Goal: Information Seeking & Learning: Learn about a topic

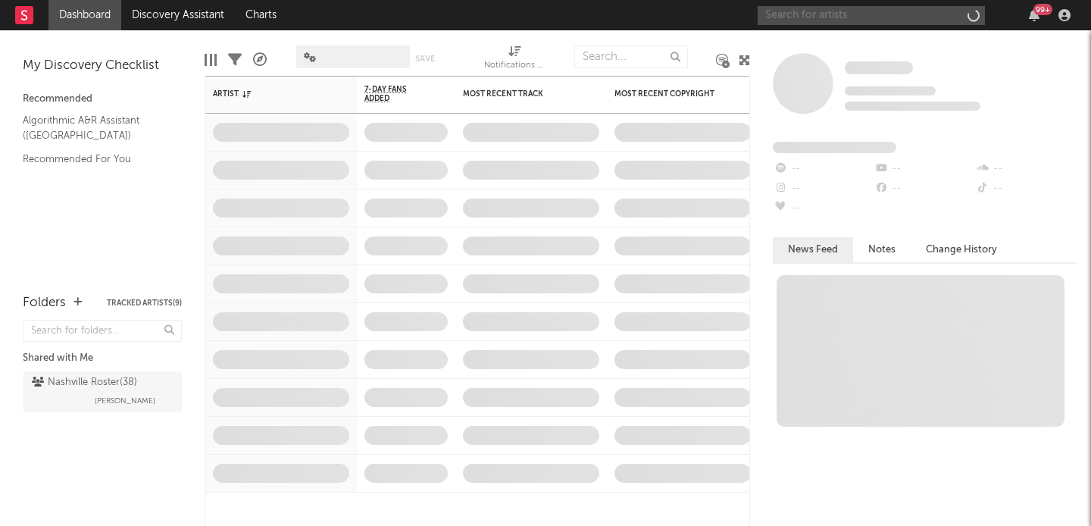
click at [800, 14] on input "text" at bounding box center [871, 15] width 227 height 19
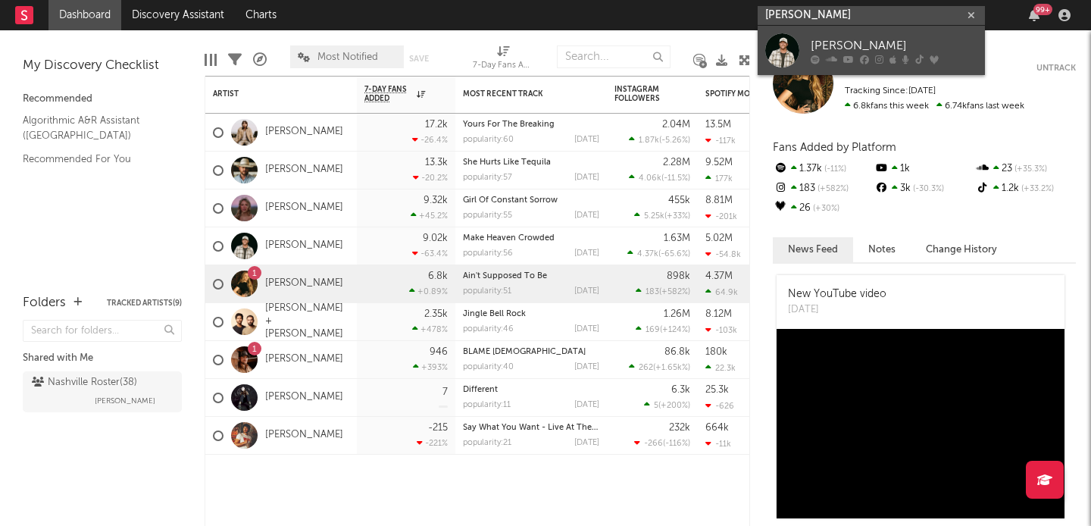
type input "[PERSON_NAME]"
click at [818, 39] on div "[PERSON_NAME]" at bounding box center [894, 45] width 167 height 18
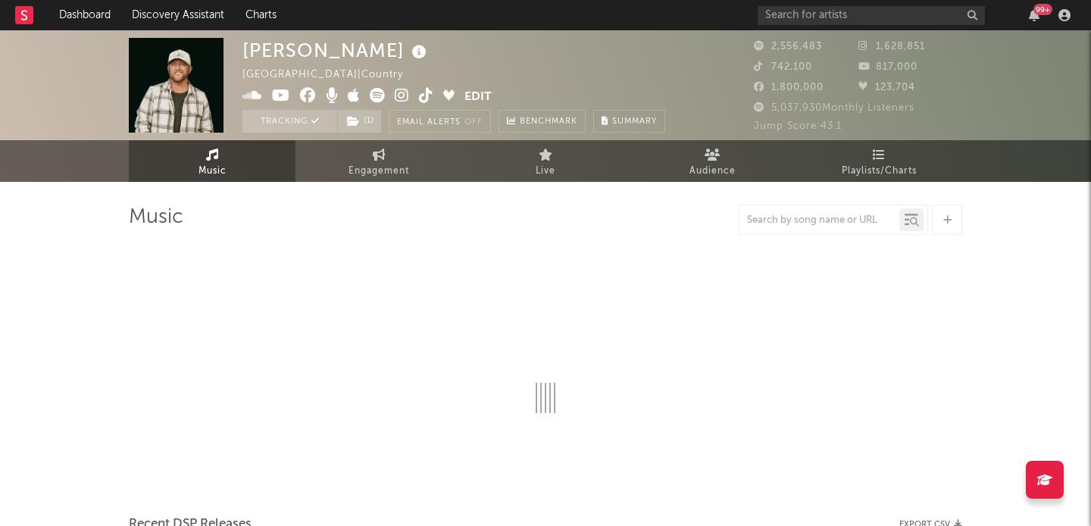
select select "6m"
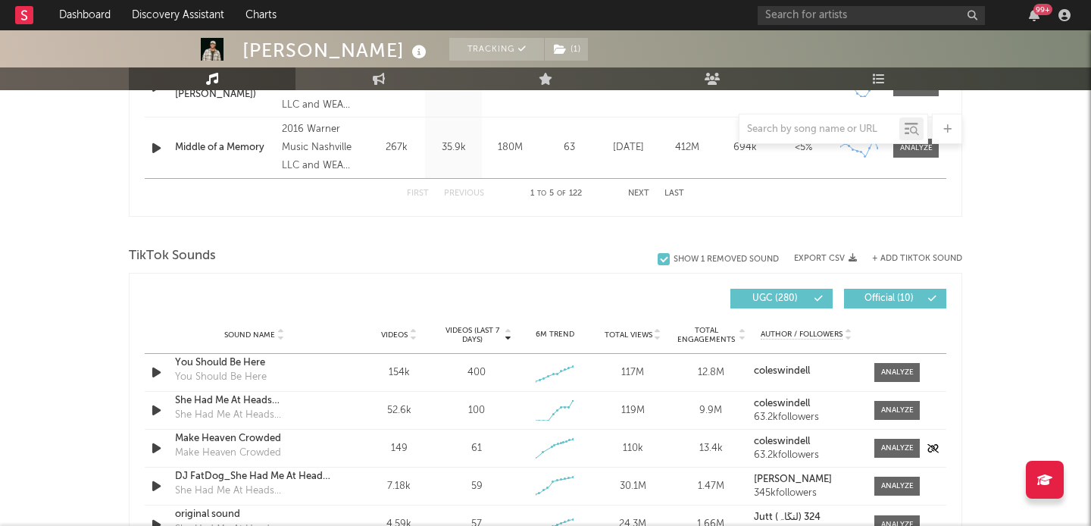
scroll to position [974, 0]
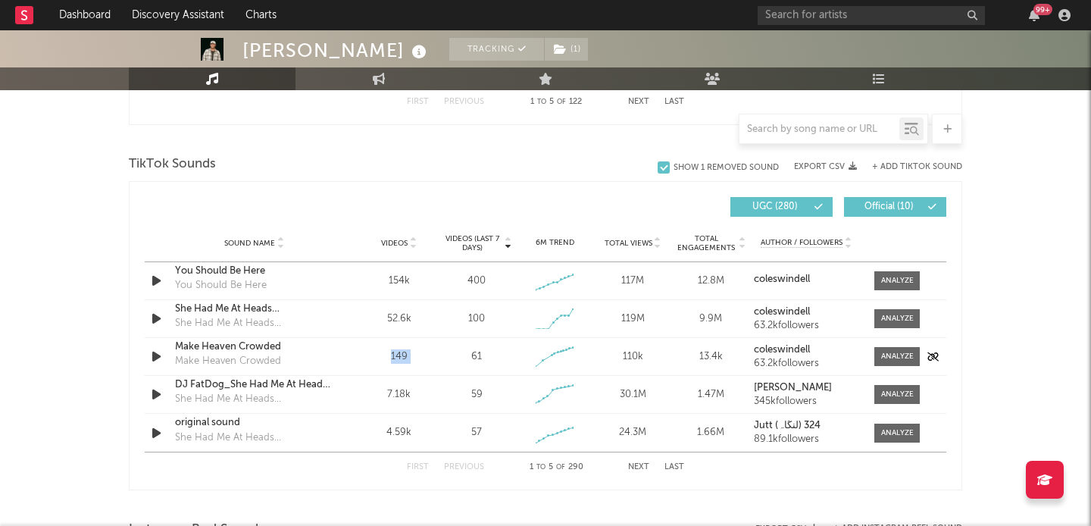
drag, startPoint x: 388, startPoint y: 355, endPoint x: 440, endPoint y: 355, distance: 51.5
click at [440, 355] on div "Sound Name Make Heaven Crowded Make Heaven Crowded Videos 149 Videos (last 7 da…" at bounding box center [546, 356] width 802 height 37
click at [440, 355] on div "Videos (last 7 days) 61" at bounding box center [477, 356] width 78 height 15
